Goal: Task Accomplishment & Management: Complete application form

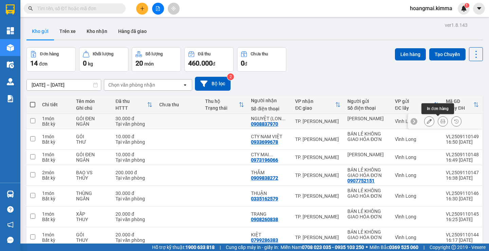
click at [440, 123] on icon at bounding box center [442, 121] width 5 height 5
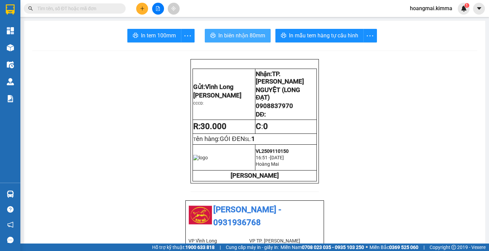
click at [245, 37] on span "In biên nhận 80mm" at bounding box center [241, 35] width 47 height 8
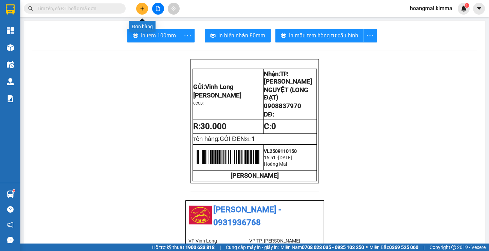
click at [139, 9] on button at bounding box center [142, 9] width 12 height 12
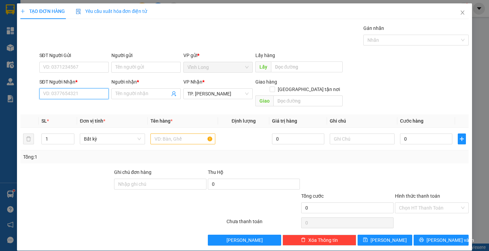
click at [88, 97] on input "SĐT Người Nhận *" at bounding box center [73, 93] width 69 height 11
click at [87, 97] on input "SĐT Người Nhận *" at bounding box center [73, 93] width 69 height 11
click at [69, 108] on div "0919295259 - THÂN" at bounding box center [73, 107] width 60 height 7
type input "0919295259"
type input "THÂN"
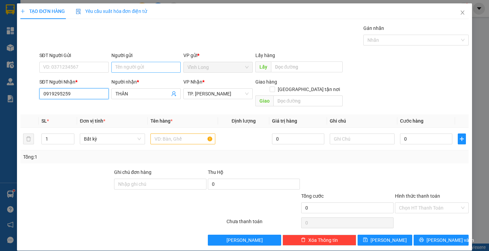
type input "0919295259"
click at [116, 67] on input "Người gửi" at bounding box center [145, 67] width 69 height 11
type input "BÁN"
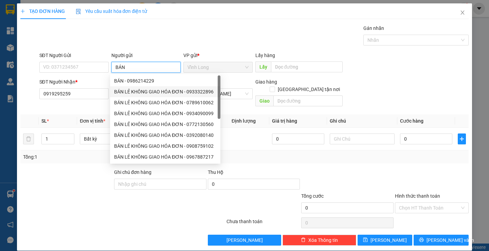
click at [139, 91] on div "BÁN LẺ KHÔNG GIAO HÓA ĐƠN - 0933322896" at bounding box center [165, 91] width 102 height 7
type input "0933322896"
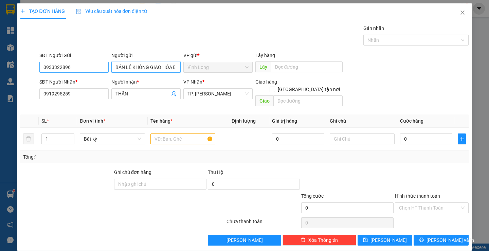
type input "BÁN LẺ KHÔNG GIAO HÓA ĐƠN"
click at [82, 69] on input "0933322896" at bounding box center [73, 67] width 69 height 11
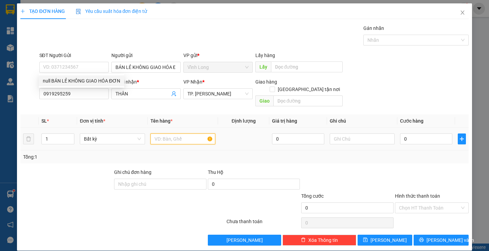
click at [164, 133] on input "text" at bounding box center [182, 138] width 65 height 11
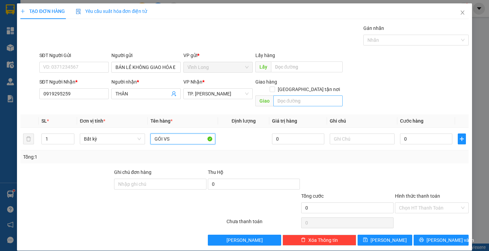
type input "GÓI VS"
type input "THƯ"
type input "2"
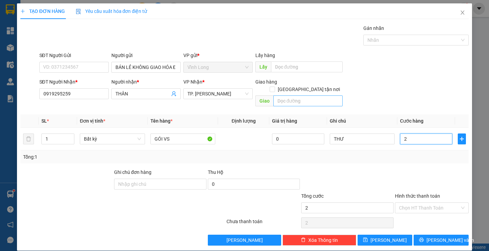
type input "20"
type input "20.000"
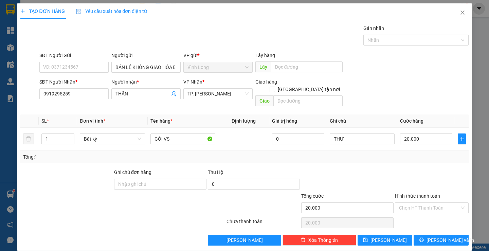
click at [404, 178] on div at bounding box center [431, 180] width 75 height 24
click at [421, 203] on input "Hình thức thanh toán" at bounding box center [429, 208] width 61 height 10
drag, startPoint x: 418, startPoint y: 211, endPoint x: 439, endPoint y: 238, distance: 34.6
click at [418, 211] on div "Tại văn phòng" at bounding box center [427, 213] width 65 height 7
type input "0"
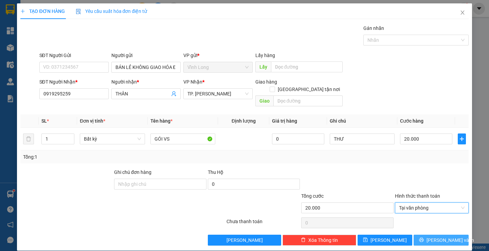
click at [436, 236] on span "[PERSON_NAME] và In" at bounding box center [450, 239] width 48 height 7
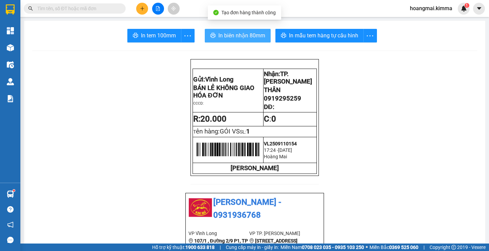
drag, startPoint x: 225, startPoint y: 34, endPoint x: 230, endPoint y: 48, distance: 14.4
click at [225, 35] on span "In biên nhận 80mm" at bounding box center [241, 35] width 47 height 8
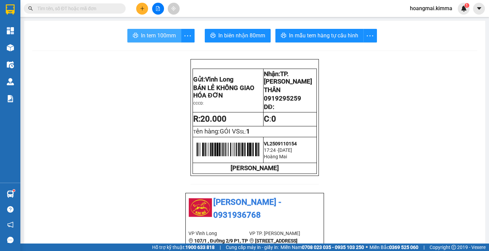
click at [166, 32] on span "In tem 100mm" at bounding box center [158, 35] width 35 height 8
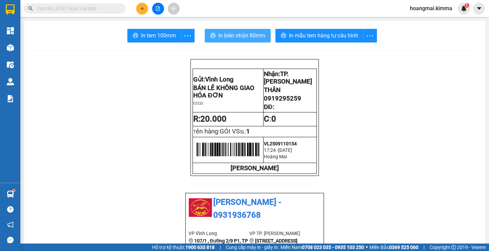
click at [227, 36] on span "In biên nhận 80mm" at bounding box center [241, 35] width 47 height 8
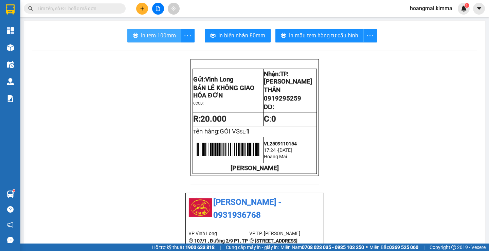
click at [163, 37] on span "In tem 100mm" at bounding box center [158, 35] width 35 height 8
click at [141, 6] on icon "plus" at bounding box center [142, 8] width 5 height 5
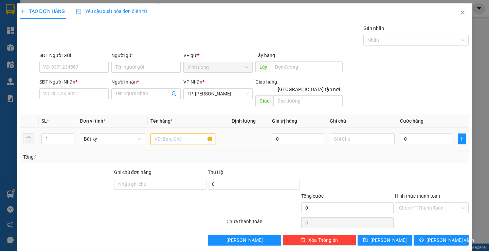
drag, startPoint x: 165, startPoint y: 136, endPoint x: 280, endPoint y: 118, distance: 116.8
click at [167, 134] on input "text" at bounding box center [182, 138] width 65 height 11
type input "CỤC"
type input "THƯ"
type input "2"
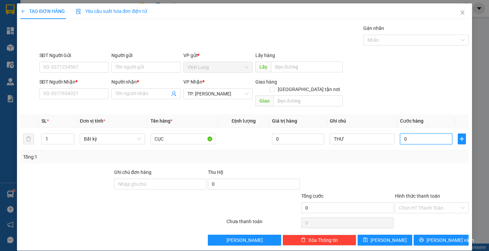
type input "2"
type input "20"
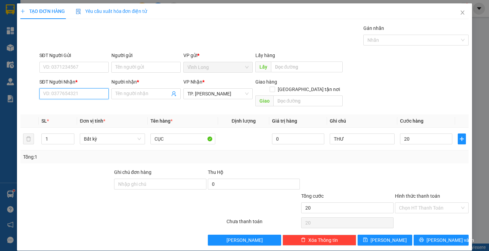
type input "20.000"
click at [96, 91] on input "SĐT Người Nhận *" at bounding box center [73, 93] width 69 height 11
drag, startPoint x: 148, startPoint y: 57, endPoint x: 143, endPoint y: 70, distance: 13.3
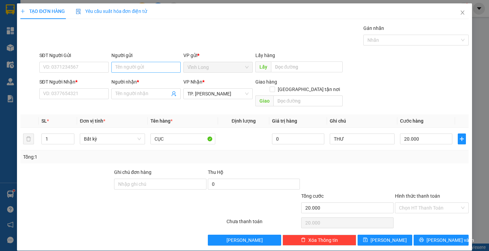
click at [145, 66] on div "Người gửi Tên người gửi" at bounding box center [145, 64] width 69 height 24
click at [145, 67] on input "Người gửi" at bounding box center [145, 67] width 69 height 11
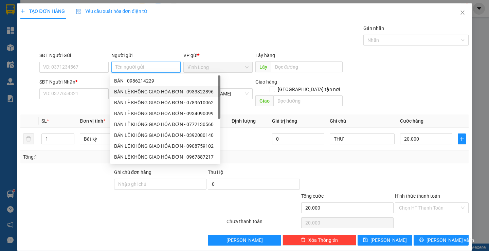
click at [138, 93] on div "BÁN LẺ KHÔNG GIAO HÓA ĐƠN - 0933322896" at bounding box center [165, 91] width 102 height 7
type input "0933322896"
type input "BÁN LẺ KHÔNG GIAO HÓA ĐƠN"
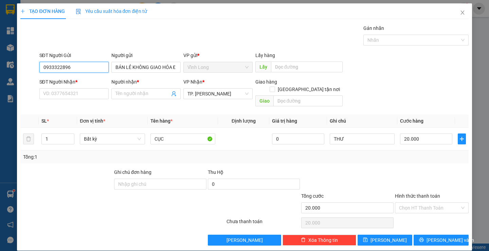
click at [93, 69] on input "0933322896" at bounding box center [73, 67] width 69 height 11
click at [83, 99] on input "SĐT Người Nhận *" at bounding box center [73, 93] width 69 height 11
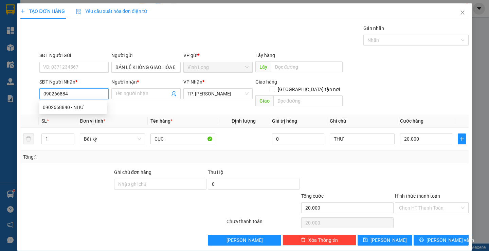
type input "0902668840"
click at [69, 105] on div "0902668840 - NHƯ" at bounding box center [73, 107] width 60 height 7
type input "NHƯ"
type input "0902668840"
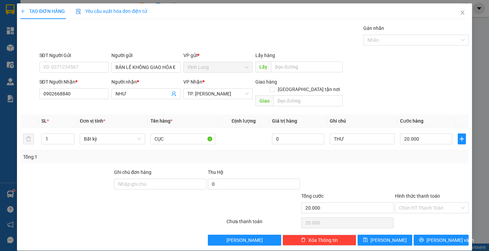
click at [413, 168] on div at bounding box center [431, 180] width 75 height 24
click at [167, 133] on input "CỤC" at bounding box center [182, 138] width 65 height 11
type input "CỤC TRÒN"
click at [372, 175] on div at bounding box center [348, 180] width 94 height 24
click at [413, 203] on input "Hình thức thanh toán" at bounding box center [429, 208] width 61 height 10
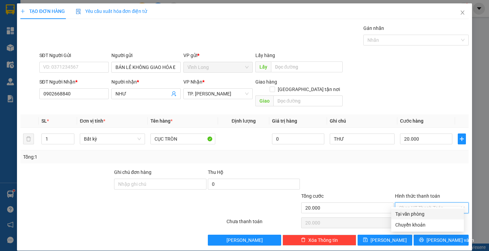
click at [414, 212] on div "Tại văn phòng" at bounding box center [427, 213] width 65 height 7
type input "0"
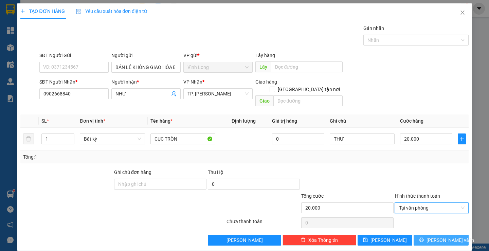
click at [425, 235] on button "[PERSON_NAME] và In" at bounding box center [441, 240] width 55 height 11
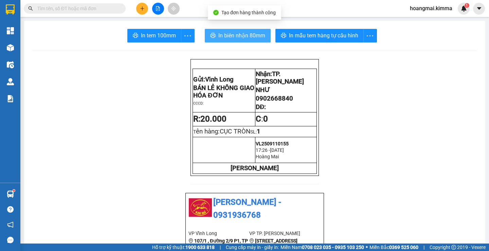
click at [225, 36] on span "In biên nhận 80mm" at bounding box center [241, 35] width 47 height 8
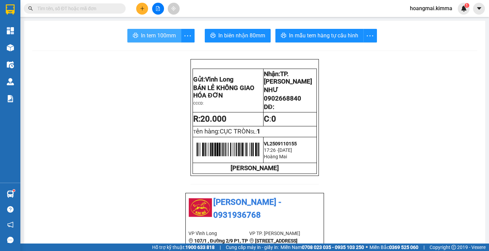
click at [153, 38] on span "In tem 100mm" at bounding box center [158, 35] width 35 height 8
click at [141, 12] on button at bounding box center [142, 9] width 12 height 12
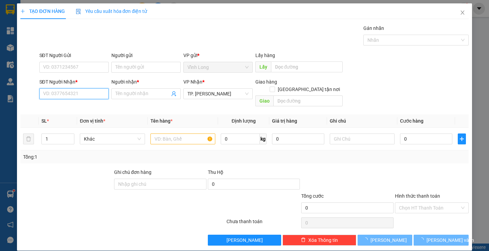
click at [88, 94] on input "SĐT Người Nhận *" at bounding box center [73, 93] width 69 height 11
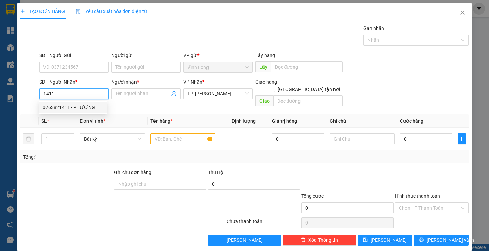
click at [79, 108] on div "0763821411 - PHƯƠNG" at bounding box center [73, 107] width 60 height 7
type input "0763821411"
type input "PHƯƠNG"
type input "0763821411"
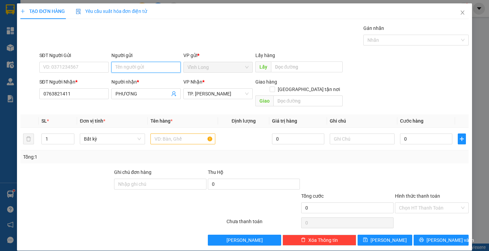
click at [119, 69] on input "Người gửi" at bounding box center [145, 67] width 69 height 11
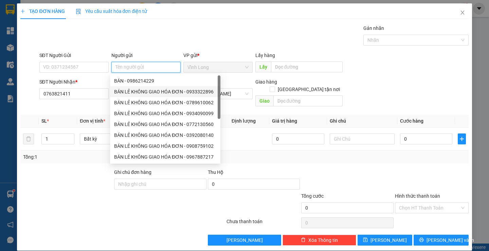
click at [127, 88] on div "BÁN LẺ KHÔNG GIAO HÓA ĐƠN - 0933322896" at bounding box center [165, 91] width 102 height 7
type input "0933322896"
type input "BÁN LẺ KHÔNG GIAO HÓA ĐƠN"
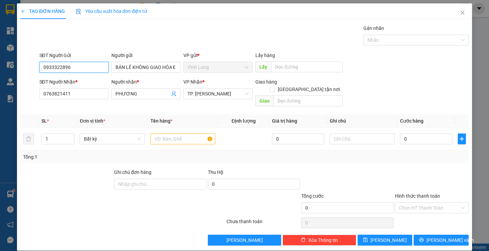
click at [87, 68] on input "0933322896" at bounding box center [73, 67] width 69 height 11
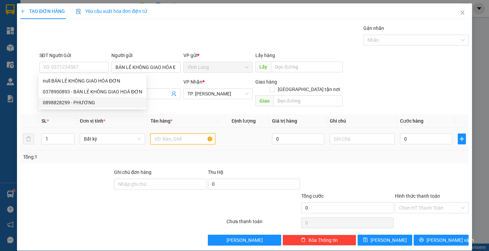
click at [178, 134] on input "text" at bounding box center [182, 138] width 65 height 11
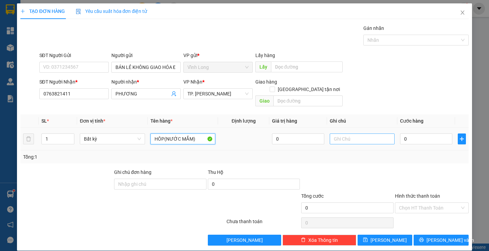
type input "HÔP(NƯỚC MẮM)"
click at [368, 134] on input "text" at bounding box center [362, 138] width 65 height 11
type input "THƯ"
type input "2"
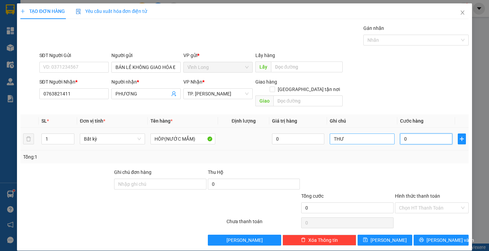
type input "2"
type input "20"
type input "20.000"
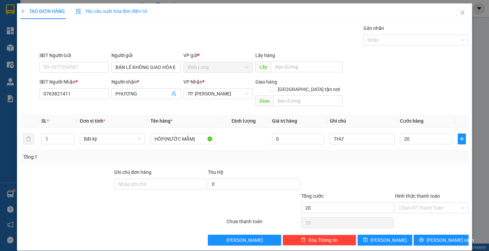
type input "20.000"
click at [427, 153] on div "Tổng: 1" at bounding box center [244, 156] width 442 height 7
click at [426, 202] on div "Chọn HT Thanh Toán" at bounding box center [432, 207] width 74 height 11
click at [421, 212] on div "Tại văn phòng" at bounding box center [427, 213] width 65 height 7
type input "0"
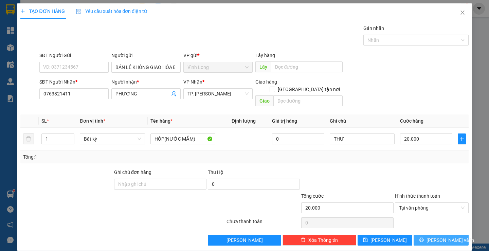
drag, startPoint x: 428, startPoint y: 231, endPoint x: 421, endPoint y: 227, distance: 7.9
click at [427, 235] on button "[PERSON_NAME] và In" at bounding box center [441, 240] width 55 height 11
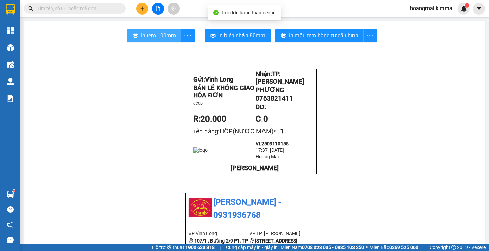
click at [165, 42] on button "In tem 100mm" at bounding box center [154, 36] width 54 height 14
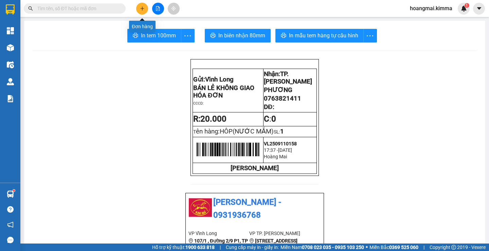
click at [145, 10] on button at bounding box center [142, 9] width 12 height 12
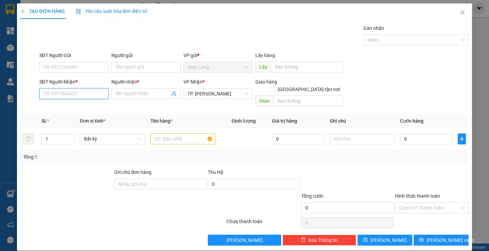
click at [87, 95] on input "SĐT Người Nhận *" at bounding box center [73, 93] width 69 height 11
type input "0907986856"
drag, startPoint x: 85, startPoint y: 106, endPoint x: 155, endPoint y: 62, distance: 82.5
click at [86, 105] on div "0907986856 - CANG" at bounding box center [73, 107] width 60 height 7
type input "CANG"
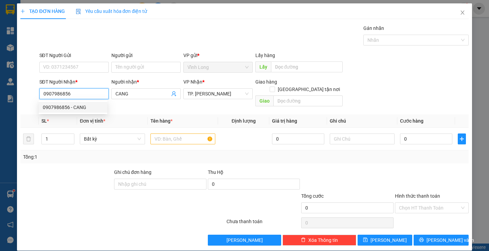
type input "0907986856"
click at [154, 60] on div "Người gửi" at bounding box center [145, 57] width 69 height 10
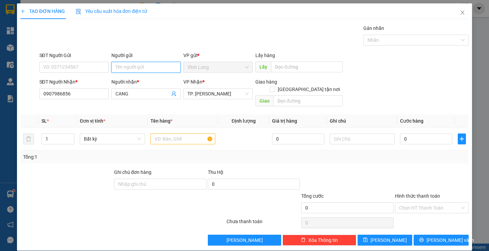
click at [151, 63] on input "Người gửi" at bounding box center [145, 67] width 69 height 11
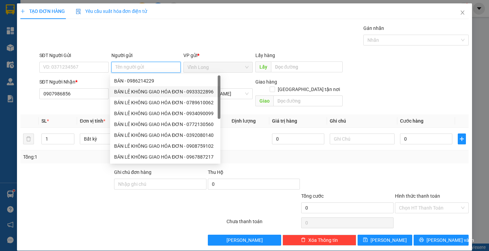
click at [134, 90] on div "BÁN LẺ KHÔNG GIAO HÓA ĐƠN - 0933322896" at bounding box center [165, 91] width 102 height 7
type input "0933322896"
type input "BÁN LẺ KHÔNG GIAO HÓA ĐƠN"
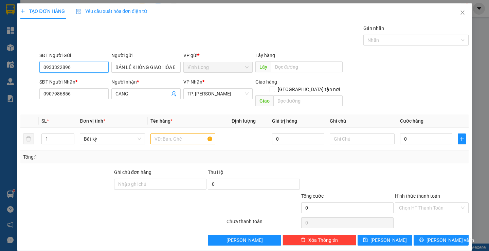
click at [89, 67] on input "0933322896" at bounding box center [73, 67] width 69 height 11
click at [169, 133] on input "text" at bounding box center [182, 138] width 65 height 11
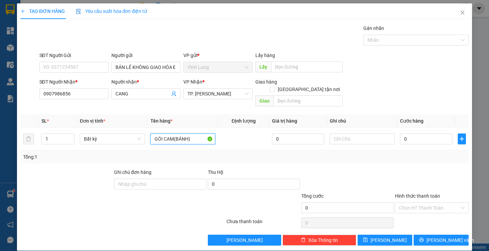
type input "GÓI CAM(BÁNH)"
type input "THƯ"
type input "3"
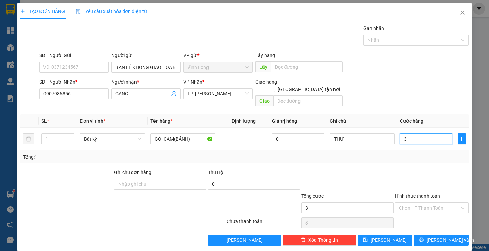
type input "30"
type input "30.000"
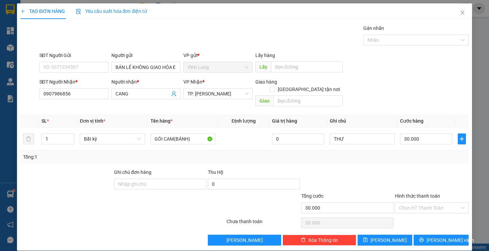
click at [415, 193] on label "Hình thức thanh toán" at bounding box center [417, 195] width 45 height 5
click at [415, 203] on input "Hình thức thanh toán" at bounding box center [429, 208] width 61 height 10
click at [418, 203] on input "Hình thức thanh toán" at bounding box center [429, 208] width 61 height 10
click at [419, 210] on div "Tại văn phòng" at bounding box center [427, 213] width 65 height 7
type input "0"
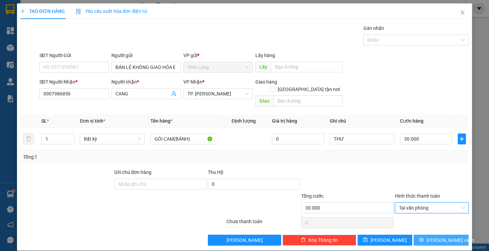
click at [430, 235] on button "[PERSON_NAME] và In" at bounding box center [441, 240] width 55 height 11
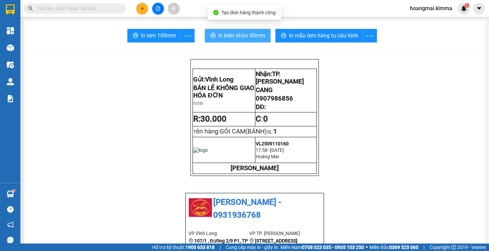
click at [233, 34] on span "In biên nhận 80mm" at bounding box center [241, 35] width 47 height 8
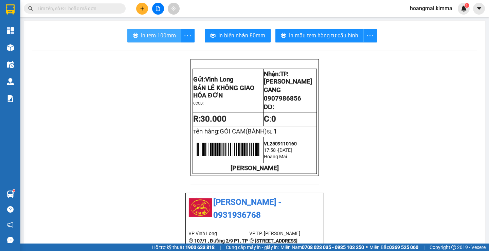
click at [143, 40] on button "In tem 100mm" at bounding box center [154, 36] width 54 height 14
click at [138, 15] on div "Kết quả tìm kiếm ( 0 ) Bộ lọc Ngày tạo đơn gần nhất No Data hoangmai.kimma 1" at bounding box center [244, 8] width 489 height 17
click at [142, 10] on icon "plus" at bounding box center [142, 8] width 0 height 4
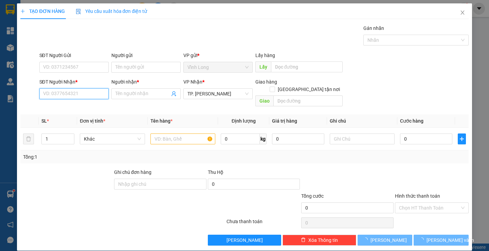
click at [100, 93] on input "SĐT Người Nhận *" at bounding box center [73, 93] width 69 height 11
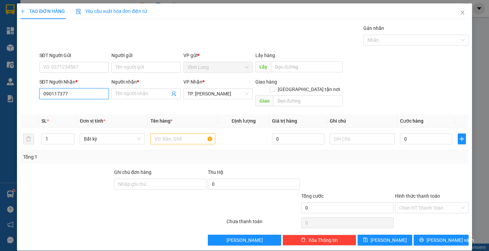
type input "0901173779"
click at [85, 105] on div "0901173779 - HÀO" at bounding box center [73, 107] width 60 height 7
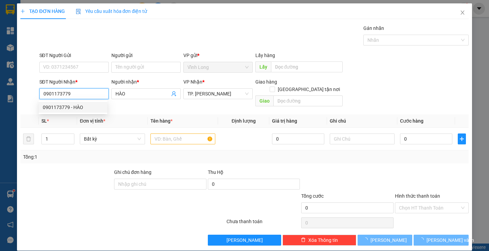
type input "HÀO"
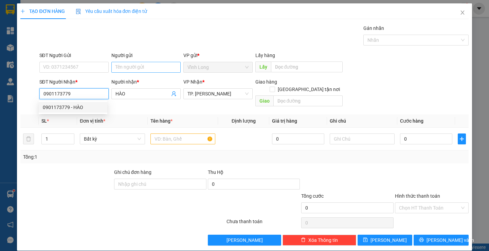
type input "0901173779"
click at [131, 69] on input "Người gửi" at bounding box center [145, 67] width 69 height 11
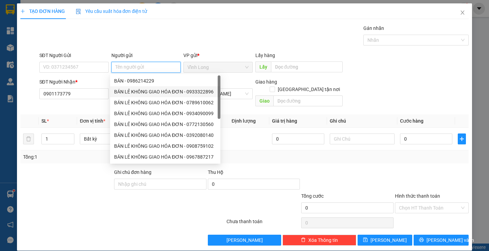
drag, startPoint x: 143, startPoint y: 81, endPoint x: 139, endPoint y: 90, distance: 10.3
click at [139, 90] on div "BÁN - 0986214229 BÁN LẺ KHÔNG GIAO HÓA ĐƠN - 0933322896 BÁN LẺ KHÔNG GIAO HÓA Đ…" at bounding box center [165, 129] width 110 height 109
click at [139, 90] on div "BÁN LẺ KHÔNG GIAO HÓA ĐƠN - 0933322896" at bounding box center [165, 91] width 102 height 7
type input "0933322896"
type input "BÁN LẺ KHÔNG GIAO HÓA ĐƠN"
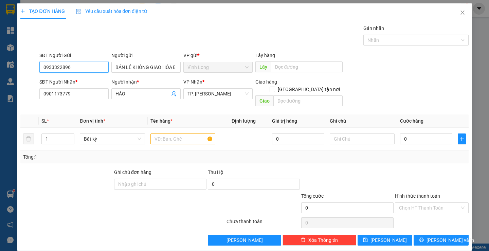
click at [95, 63] on input "0933322896" at bounding box center [73, 67] width 69 height 11
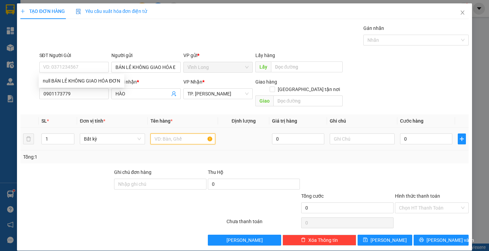
click at [163, 135] on input "text" at bounding box center [182, 138] width 65 height 11
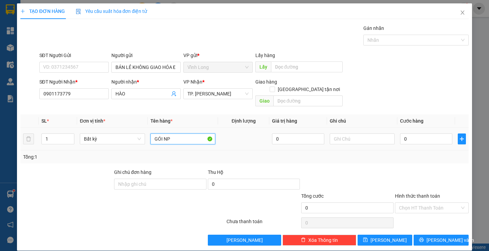
type input "GÓI NP"
type input "THƯ"
type input "4"
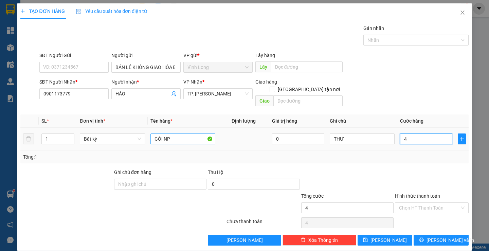
type input "40"
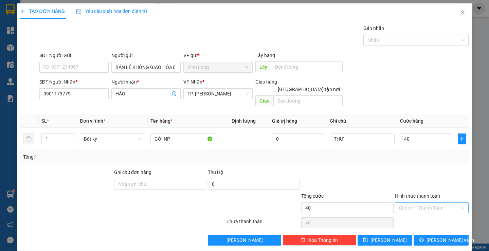
type input "40.000"
click at [437, 203] on input "Hình thức thanh toán" at bounding box center [429, 208] width 61 height 10
click at [429, 210] on div "Tại văn phòng" at bounding box center [427, 213] width 65 height 7
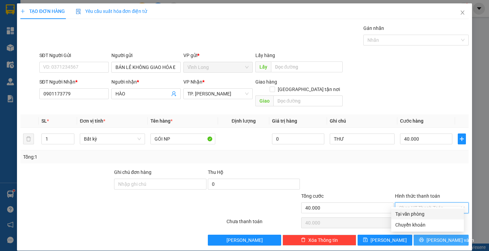
type input "0"
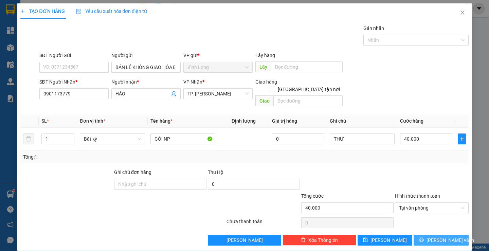
click at [435, 236] on span "[PERSON_NAME] và In" at bounding box center [450, 239] width 48 height 7
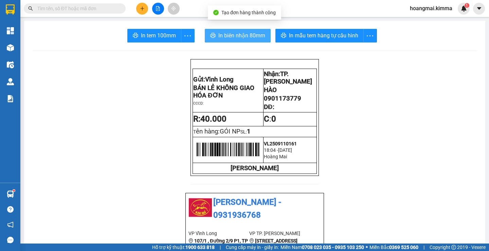
click at [218, 38] on span "In biên nhận 80mm" at bounding box center [241, 35] width 47 height 8
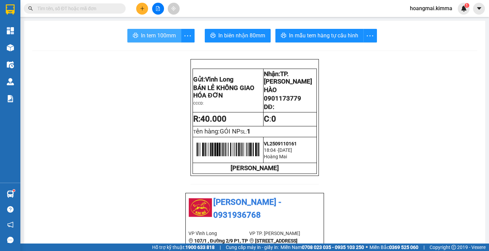
click at [161, 35] on span "In tem 100mm" at bounding box center [158, 35] width 35 height 8
click at [144, 9] on icon "plus" at bounding box center [142, 8] width 5 height 5
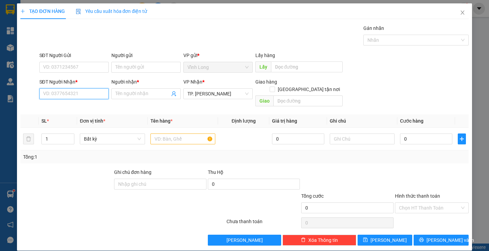
click at [73, 91] on input "SĐT Người Nhận *" at bounding box center [73, 93] width 69 height 11
type input "0977060989"
click at [81, 106] on div "0977060989 - CHỊ TUYỀN" at bounding box center [73, 107] width 60 height 7
type input "CHỊ TUYỀN"
type input "0977060989"
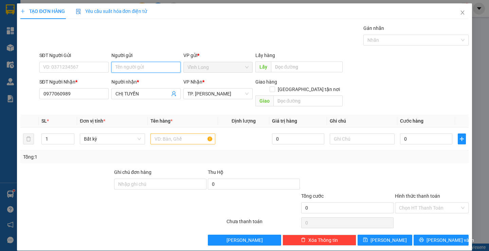
click at [145, 70] on input "Người gửi" at bounding box center [145, 67] width 69 height 11
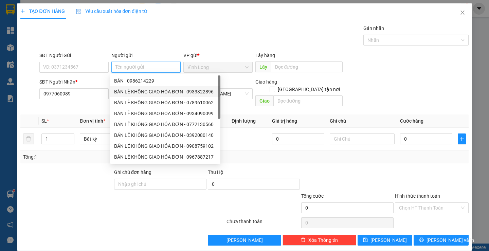
click at [133, 93] on div "BÁN LẺ KHÔNG GIAO HÓA ĐƠN - 0933322896" at bounding box center [165, 91] width 102 height 7
type input "0933322896"
type input "BÁN LẺ KHÔNG GIAO HÓA ĐƠN"
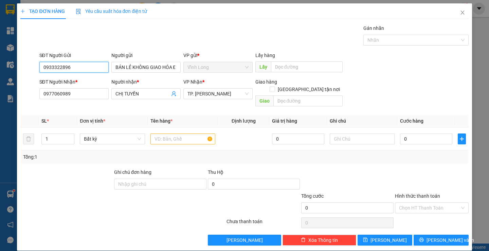
click at [89, 63] on input "0933322896" at bounding box center [73, 67] width 69 height 11
click at [185, 133] on input "text" at bounding box center [182, 138] width 65 height 11
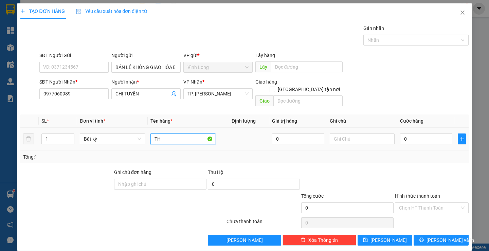
type input "T"
type input "HỘP NHỎ"
type input "THƯ"
type input "2"
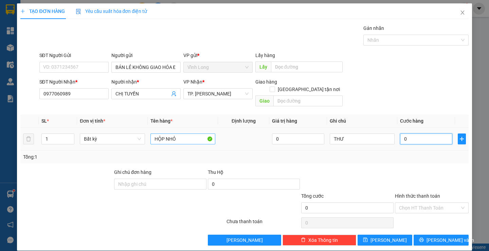
type input "2"
type input "20"
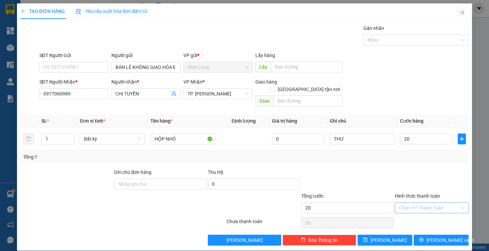
type input "20.000"
click at [430, 203] on input "Hình thức thanh toán" at bounding box center [429, 208] width 61 height 10
click at [424, 212] on div "Tại văn phòng" at bounding box center [427, 213] width 65 height 7
type input "0"
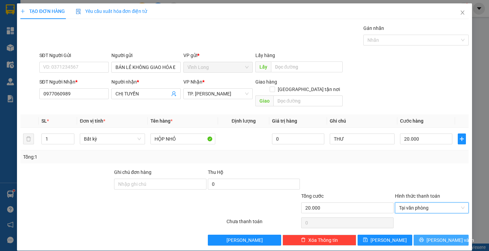
click at [440, 236] on span "[PERSON_NAME] và In" at bounding box center [450, 239] width 48 height 7
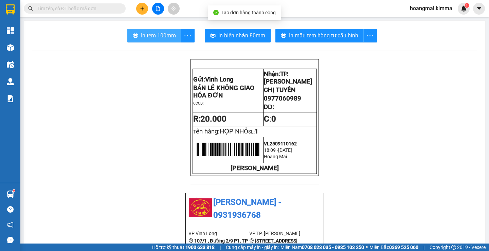
click at [158, 37] on span "In tem 100mm" at bounding box center [158, 35] width 35 height 8
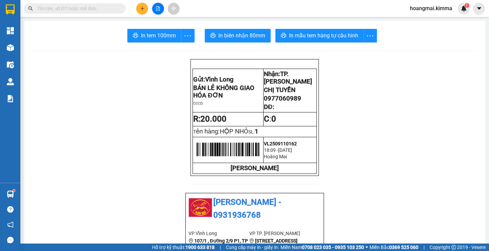
click at [96, 9] on input "text" at bounding box center [77, 8] width 80 height 7
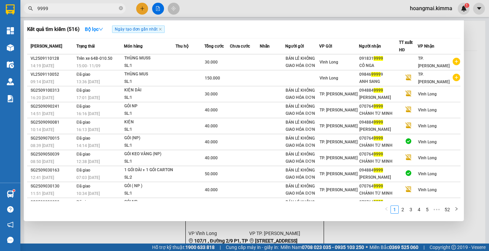
type input "9999"
click at [131, 233] on div at bounding box center [244, 125] width 489 height 251
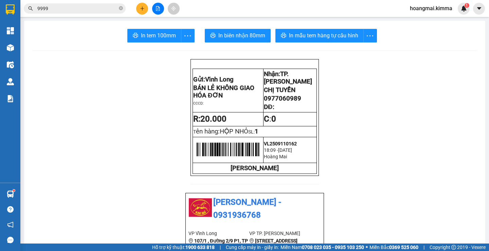
click at [140, 8] on icon "plus" at bounding box center [142, 8] width 5 height 5
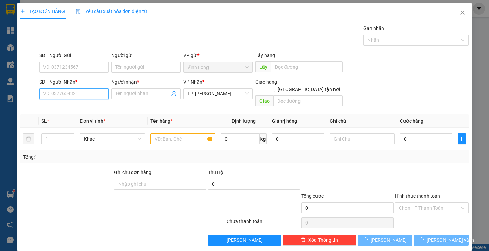
click at [75, 94] on input "SĐT Người Nhận *" at bounding box center [73, 93] width 69 height 11
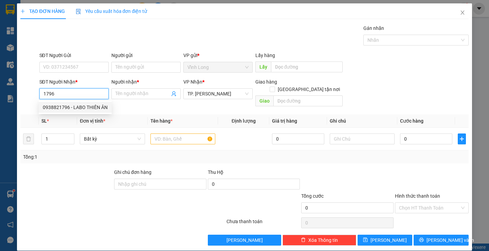
drag, startPoint x: 79, startPoint y: 105, endPoint x: 112, endPoint y: 78, distance: 43.2
click at [80, 105] on div "0938821796 - LABO THIÊN ÂN" at bounding box center [75, 107] width 65 height 7
type input "0938821796"
type input "LABO THIÊN ÂN"
type input "0938821796"
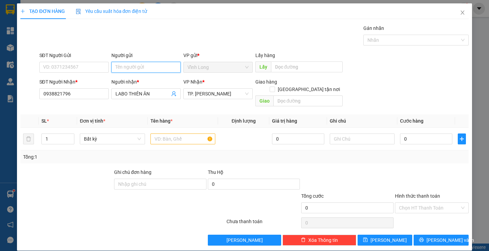
click at [128, 65] on input "Người gửi" at bounding box center [145, 67] width 69 height 11
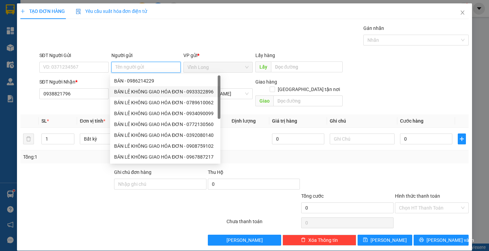
click at [144, 88] on div "BÁN LẺ KHÔNG GIAO HÓA ĐƠN - 0933322896" at bounding box center [165, 91] width 110 height 11
type input "0933322896"
type input "BÁN LẺ KHÔNG GIAO HÓA ĐƠN"
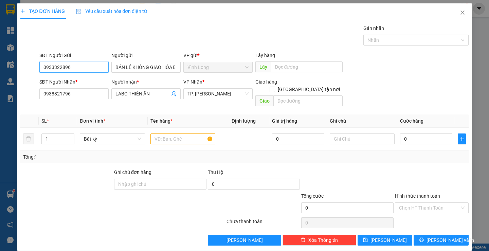
click at [93, 67] on input "0933322896" at bounding box center [73, 67] width 69 height 11
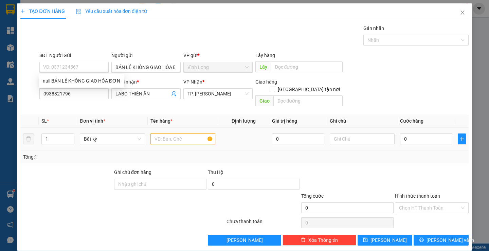
click at [171, 133] on input "text" at bounding box center [182, 138] width 65 height 11
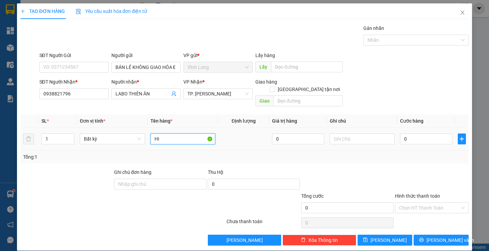
type input "H"
type input "HỘP"
type input "THƯ"
type input "2"
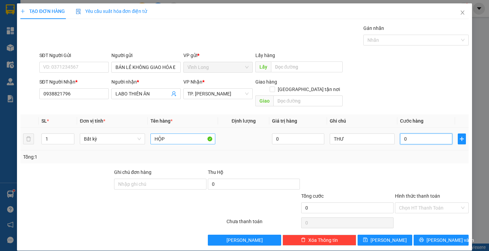
type input "2"
type input "20"
type input "20.000"
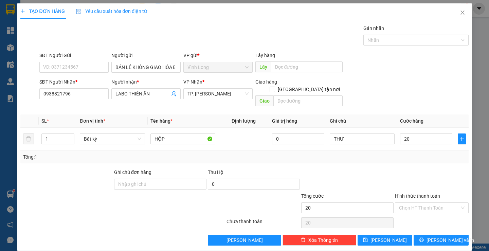
type input "20.000"
drag, startPoint x: 434, startPoint y: 150, endPoint x: 427, endPoint y: 196, distance: 46.7
click at [434, 153] on div "Tổng: 1" at bounding box center [244, 156] width 442 height 7
click at [427, 203] on input "Hình thức thanh toán" at bounding box center [429, 208] width 61 height 10
click at [422, 209] on div "Tại văn phòng" at bounding box center [427, 213] width 73 height 11
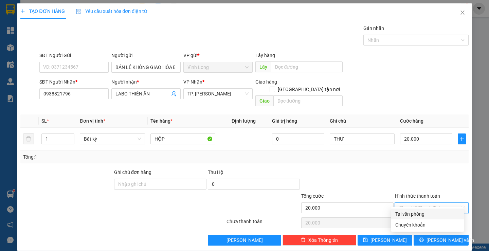
type input "0"
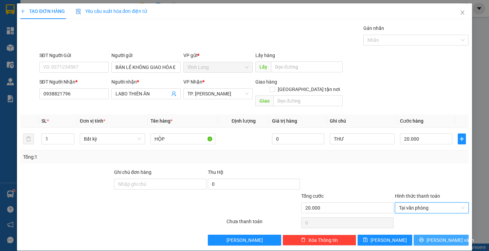
click at [440, 236] on span "[PERSON_NAME] và In" at bounding box center [450, 239] width 48 height 7
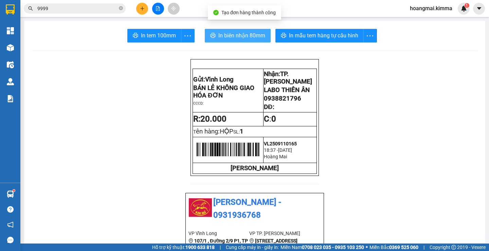
click at [222, 37] on span "In biên nhận 80mm" at bounding box center [241, 35] width 47 height 8
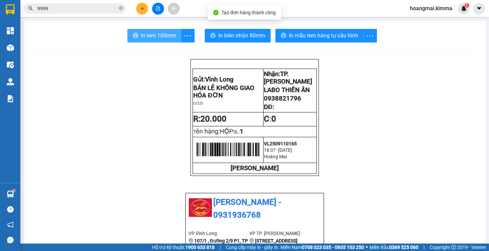
click at [141, 37] on span "In tem 100mm" at bounding box center [158, 35] width 35 height 8
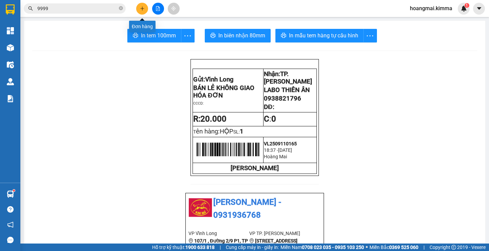
click at [142, 11] on button at bounding box center [142, 9] width 12 height 12
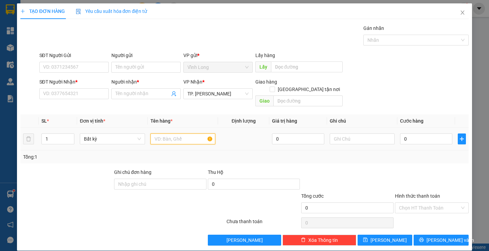
click at [162, 135] on input "text" at bounding box center [182, 138] width 65 height 11
type input "HỘP"
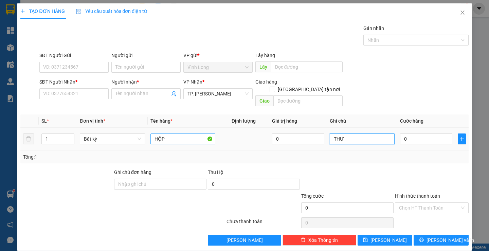
type input "THƯ"
type input "2"
type input "20"
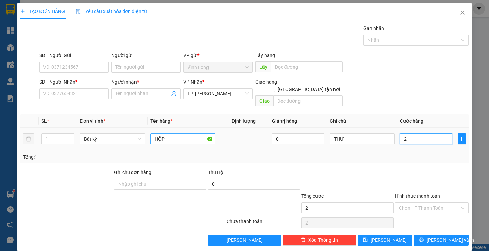
type input "20"
type input "20.000"
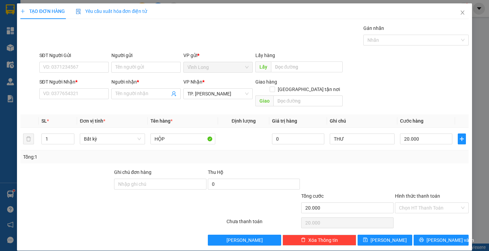
click at [84, 88] on div "SĐT Người Nhận *" at bounding box center [73, 83] width 69 height 10
click at [77, 96] on input "SĐT Người Nhận *" at bounding box center [73, 93] width 69 height 11
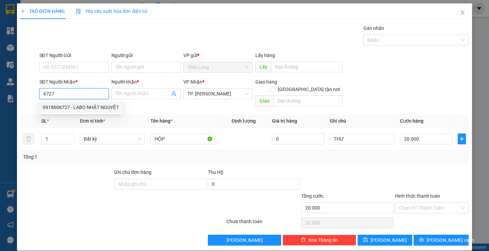
click at [71, 106] on div "0918606727 - LABO NHẬT NGUYỆT" at bounding box center [81, 107] width 76 height 7
type input "0918606727"
type input "LABO NHẬT NGUYỆT"
type input "0918606727"
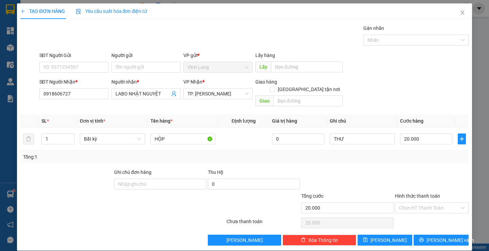
click at [152, 59] on div "Người gửi" at bounding box center [145, 55] width 69 height 7
click at [152, 62] on input "Người gửi" at bounding box center [145, 67] width 69 height 11
click at [148, 68] on input "Người gửi" at bounding box center [145, 67] width 69 height 11
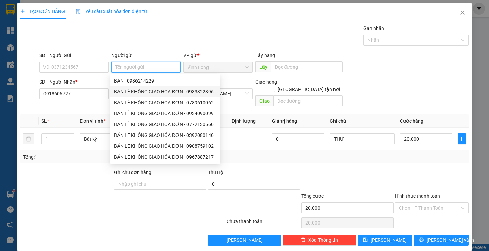
click at [151, 93] on div "BÁN LẺ KHÔNG GIAO HÓA ĐƠN - 0933322896" at bounding box center [165, 91] width 102 height 7
type input "0933322896"
type input "BÁN LẺ KHÔNG GIAO HÓA ĐƠN"
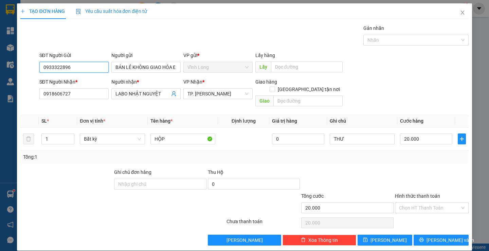
click at [87, 69] on input "0933322896" at bounding box center [73, 67] width 69 height 11
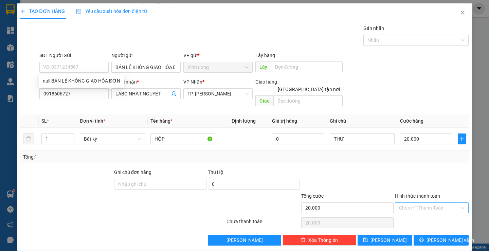
click at [426, 203] on input "Hình thức thanh toán" at bounding box center [429, 208] width 61 height 10
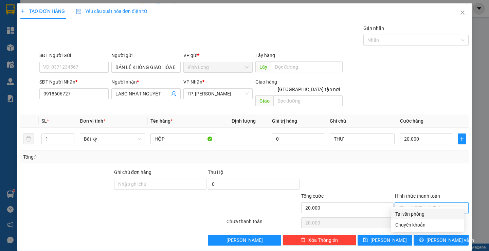
click at [427, 212] on div "Tại văn phòng" at bounding box center [427, 213] width 65 height 7
type input "0"
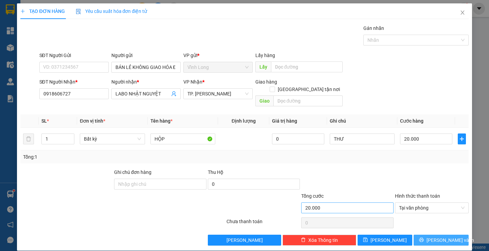
drag, startPoint x: 443, startPoint y: 236, endPoint x: 371, endPoint y: 198, distance: 81.7
click at [440, 236] on span "[PERSON_NAME] và In" at bounding box center [450, 239] width 48 height 7
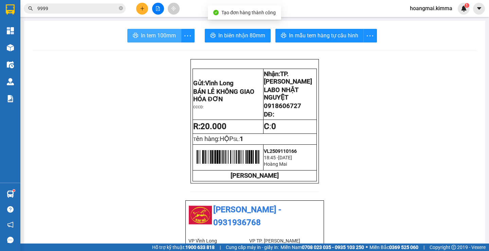
click at [160, 39] on span "In tem 100mm" at bounding box center [158, 35] width 35 height 8
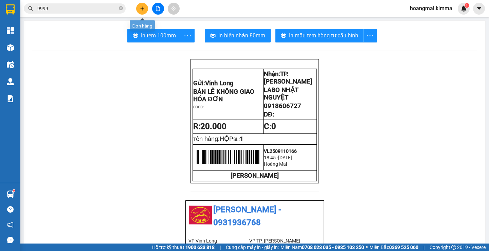
click at [143, 11] on icon "plus" at bounding box center [142, 8] width 5 height 5
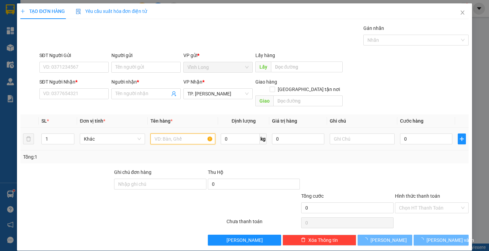
click at [156, 135] on input "text" at bounding box center [182, 138] width 65 height 11
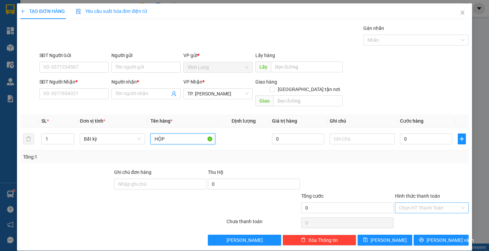
type input "HỘP"
type input "THƯ"
type input "2"
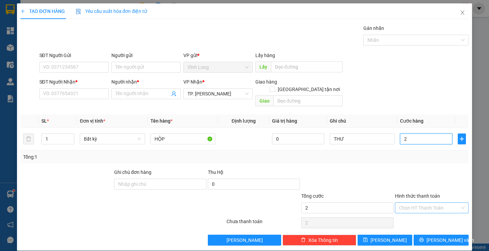
type input "20"
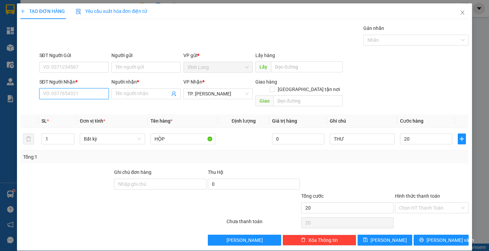
type input "20.000"
click at [101, 96] on input "SĐT Người Nhận *" at bounding box center [73, 93] width 69 height 11
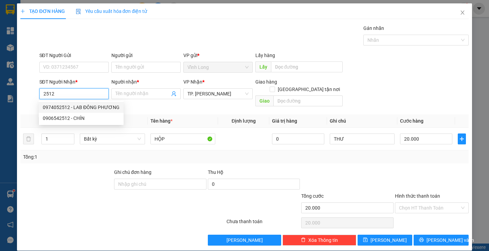
click at [85, 106] on div "0974052512 - LAB ĐÔNG PHƯƠNG" at bounding box center [81, 107] width 77 height 7
type input "0974052512"
type input "LAB ĐÔNG PHƯƠNG"
type input "0974052512"
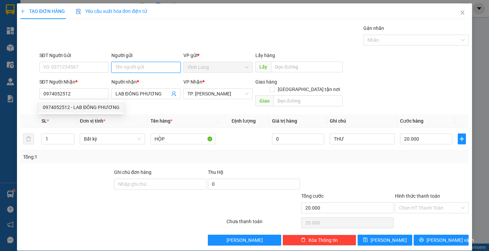
click at [128, 66] on input "Người gửi" at bounding box center [145, 67] width 69 height 11
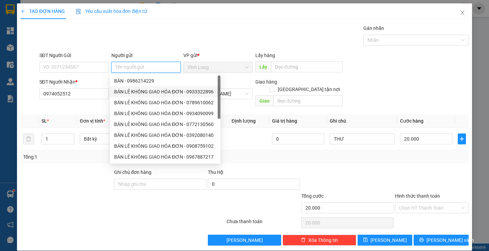
click at [141, 94] on div "BÁN LẺ KHÔNG GIAO HÓA ĐƠN - 0933322896" at bounding box center [165, 91] width 102 height 7
type input "0933322896"
type input "BÁN LẺ KHÔNG GIAO HÓA ĐƠN"
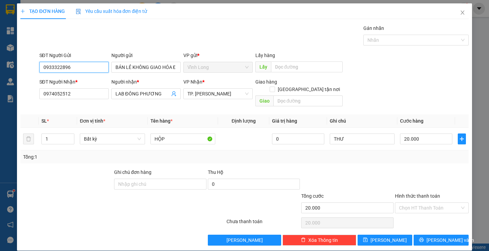
click at [77, 68] on input "0933322896" at bounding box center [73, 67] width 69 height 11
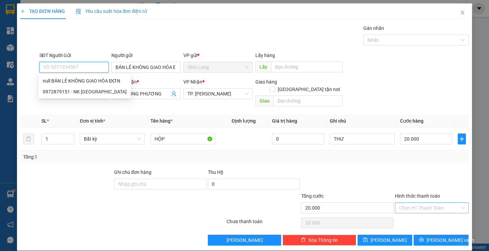
click at [430, 202] on div "Chọn HT Thanh Toán" at bounding box center [432, 207] width 74 height 11
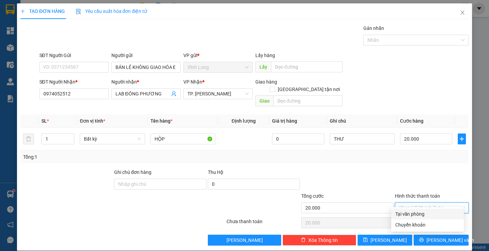
click at [428, 211] on div "Tại văn phòng" at bounding box center [427, 213] width 65 height 7
type input "0"
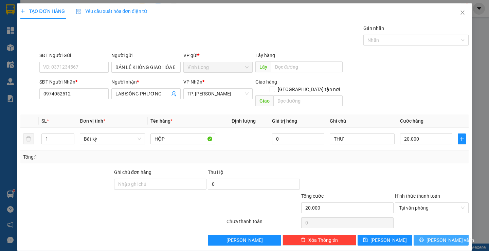
drag, startPoint x: 434, startPoint y: 232, endPoint x: 274, endPoint y: 148, distance: 181.2
click at [434, 236] on span "[PERSON_NAME] và In" at bounding box center [450, 239] width 48 height 7
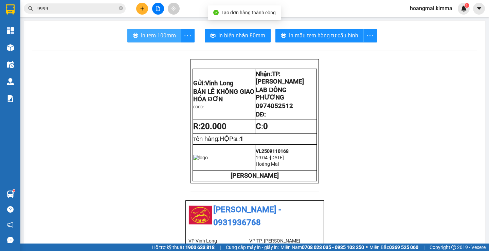
click at [141, 35] on span "In tem 100mm" at bounding box center [158, 35] width 35 height 8
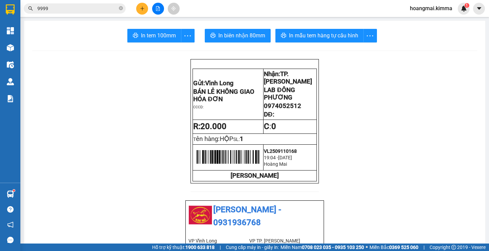
click at [142, 8] on icon "plus" at bounding box center [142, 8] width 5 height 5
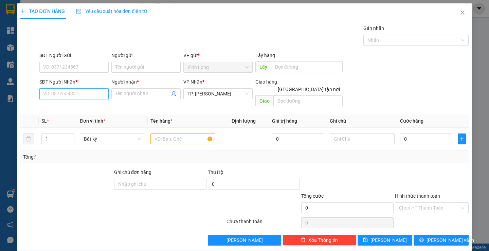
click at [78, 95] on input "SĐT Người Nhận *" at bounding box center [73, 93] width 69 height 11
click at [71, 109] on div "0854453878 - MEDILAD" at bounding box center [73, 107] width 60 height 7
type input "0854453878"
type input "MEDILAD"
type input "0854453878"
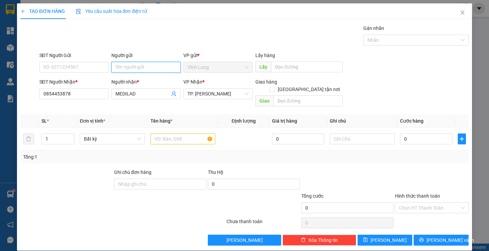
click at [126, 68] on input "Người gửi" at bounding box center [145, 67] width 69 height 11
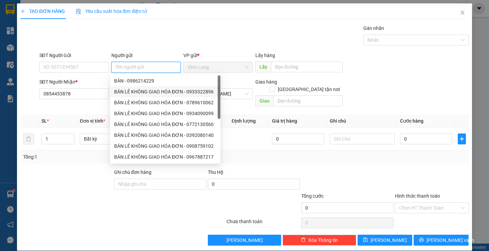
drag, startPoint x: 144, startPoint y: 90, endPoint x: 89, endPoint y: 73, distance: 57.5
click at [141, 90] on div "BÁN LẺ KHÔNG GIAO HÓA ĐƠN - 0933322896" at bounding box center [165, 91] width 102 height 7
type input "0933322896"
type input "BÁN LẺ KHÔNG GIAO HÓA ĐƠN"
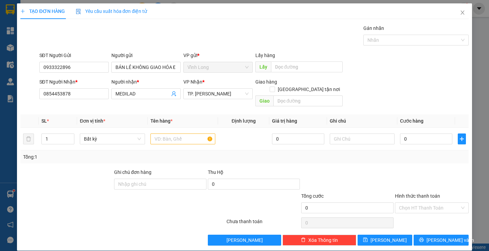
click at [74, 59] on div "SĐT Người Gửi" at bounding box center [73, 57] width 69 height 10
click at [77, 63] on input "0933322896" at bounding box center [73, 67] width 69 height 11
click at [159, 133] on input "text" at bounding box center [182, 138] width 65 height 11
type input "HỘP"
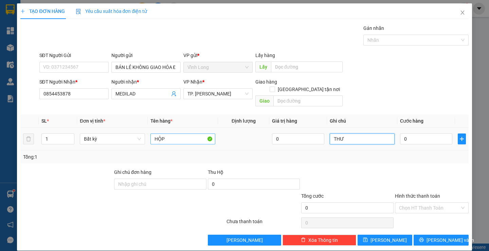
type input "THƯ"
type input "2"
type input "20"
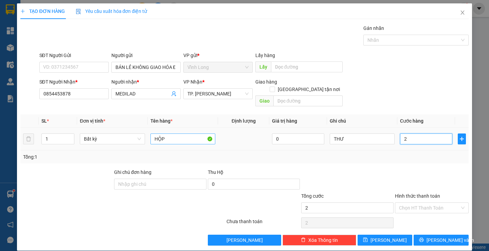
type input "20"
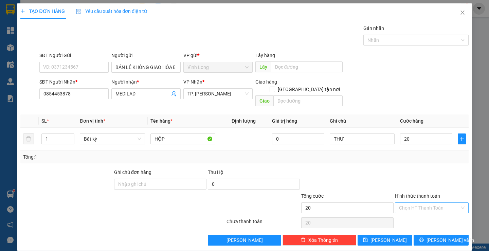
type input "20.000"
click at [439, 203] on input "Hình thức thanh toán" at bounding box center [429, 208] width 61 height 10
click at [431, 211] on div "Tại văn phòng" at bounding box center [427, 213] width 65 height 7
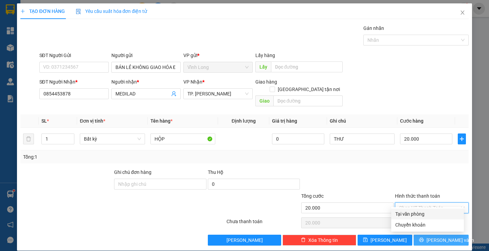
type input "0"
click at [433, 236] on span "[PERSON_NAME] và In" at bounding box center [450, 239] width 48 height 7
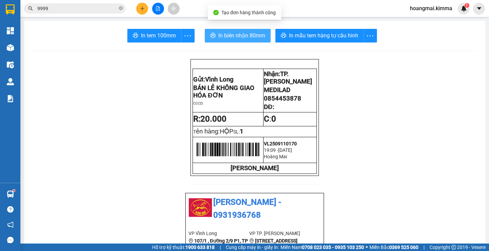
click at [220, 39] on span "In biên nhận 80mm" at bounding box center [241, 35] width 47 height 8
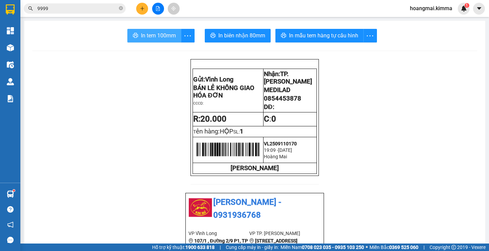
click at [133, 37] on icon "printer" at bounding box center [135, 35] width 5 height 5
